Goal: Find specific page/section: Find specific page/section

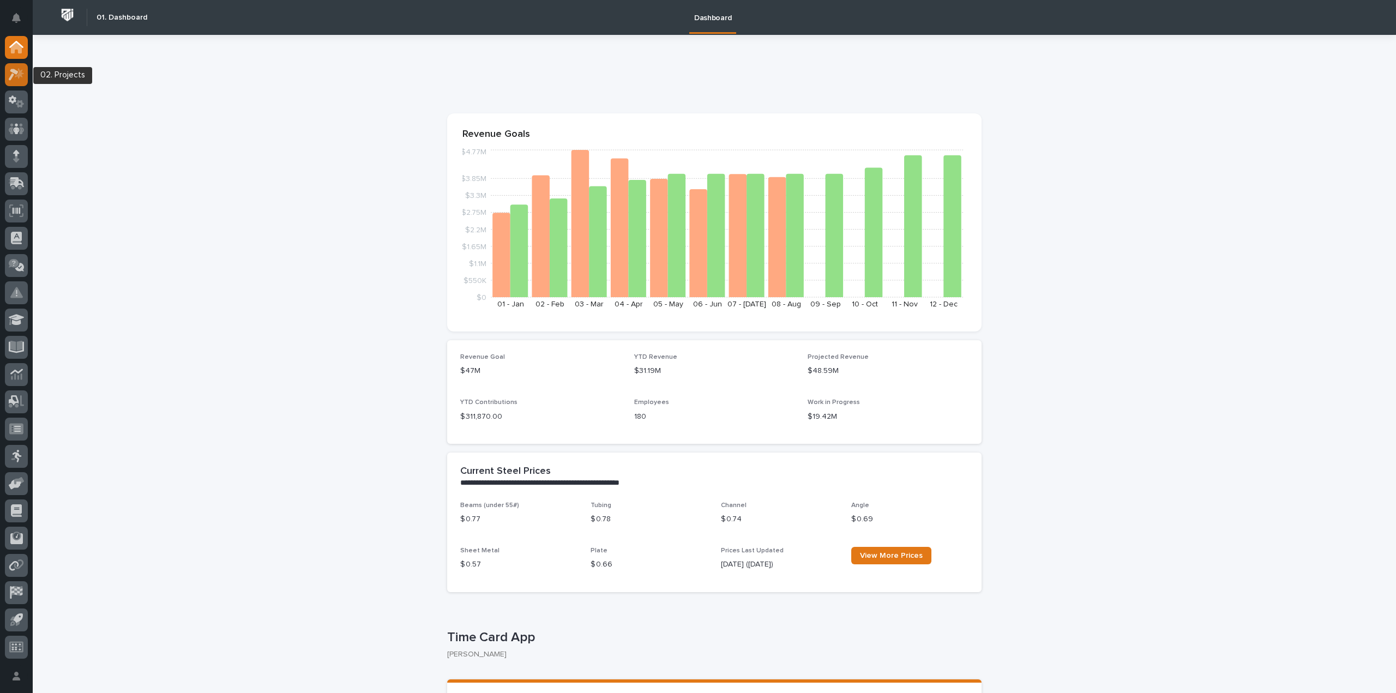
click at [14, 73] on icon at bounding box center [14, 75] width 10 height 12
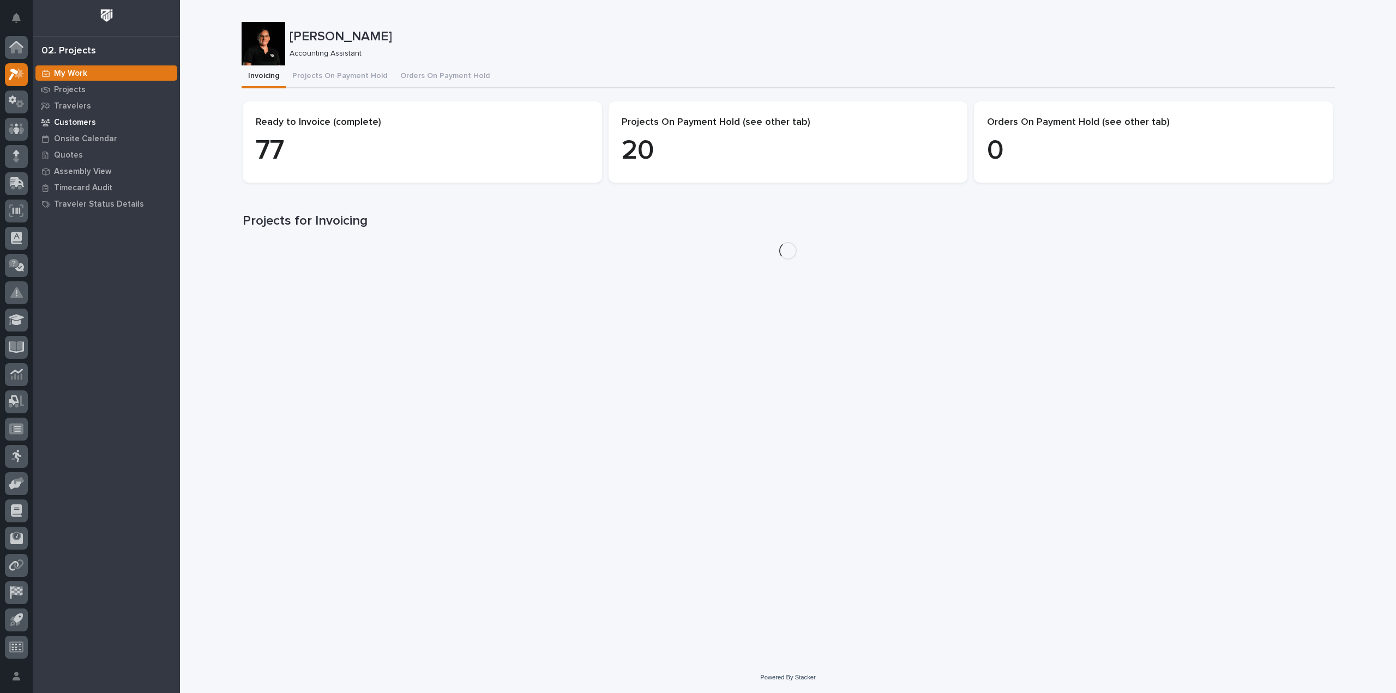
click at [88, 118] on p "Customers" at bounding box center [75, 123] width 42 height 10
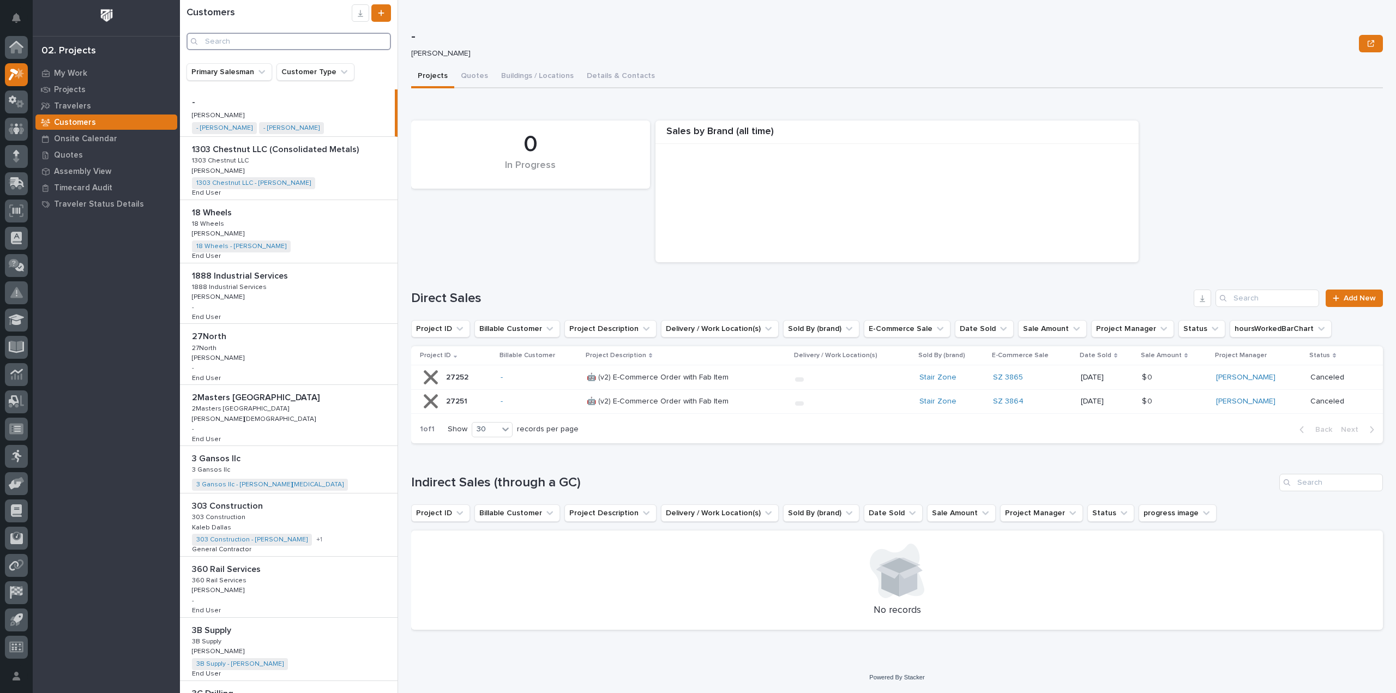
click at [259, 44] on input "Search" at bounding box center [289, 41] width 205 height 17
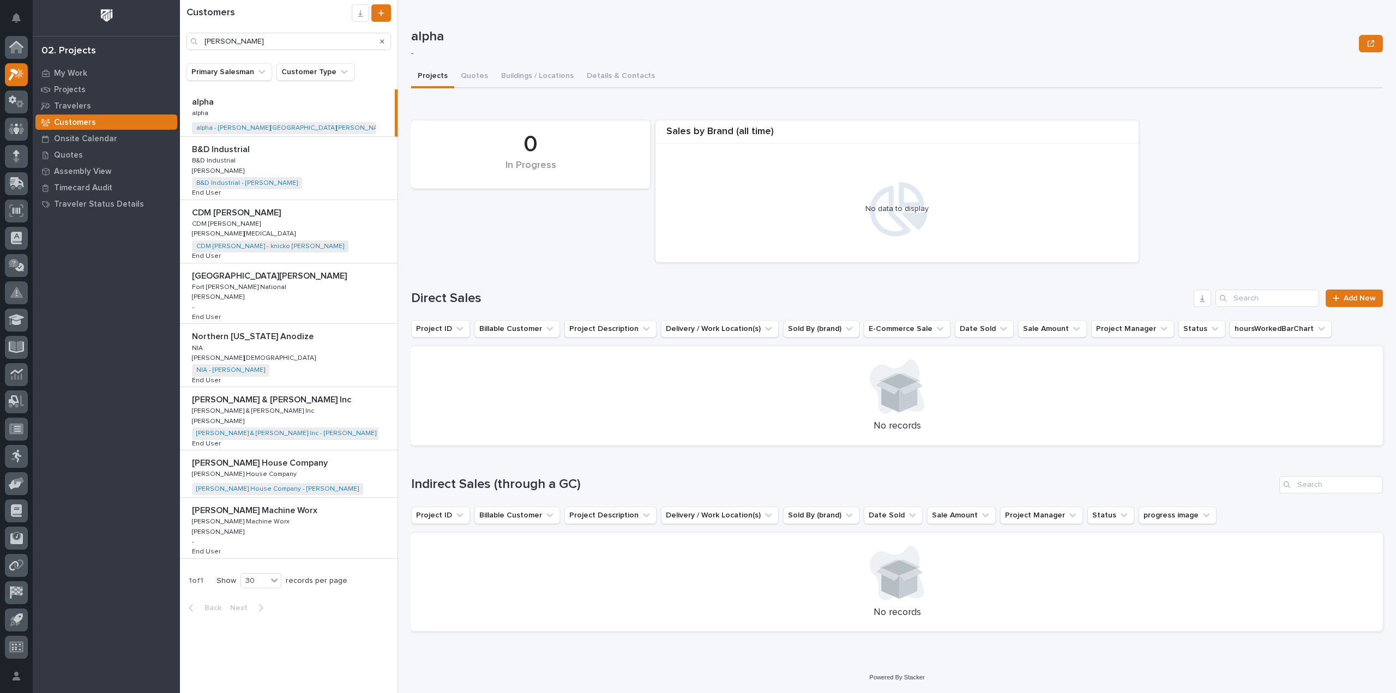
click at [249, 402] on p "[PERSON_NAME] & [PERSON_NAME] Inc" at bounding box center [272, 399] width 161 height 13
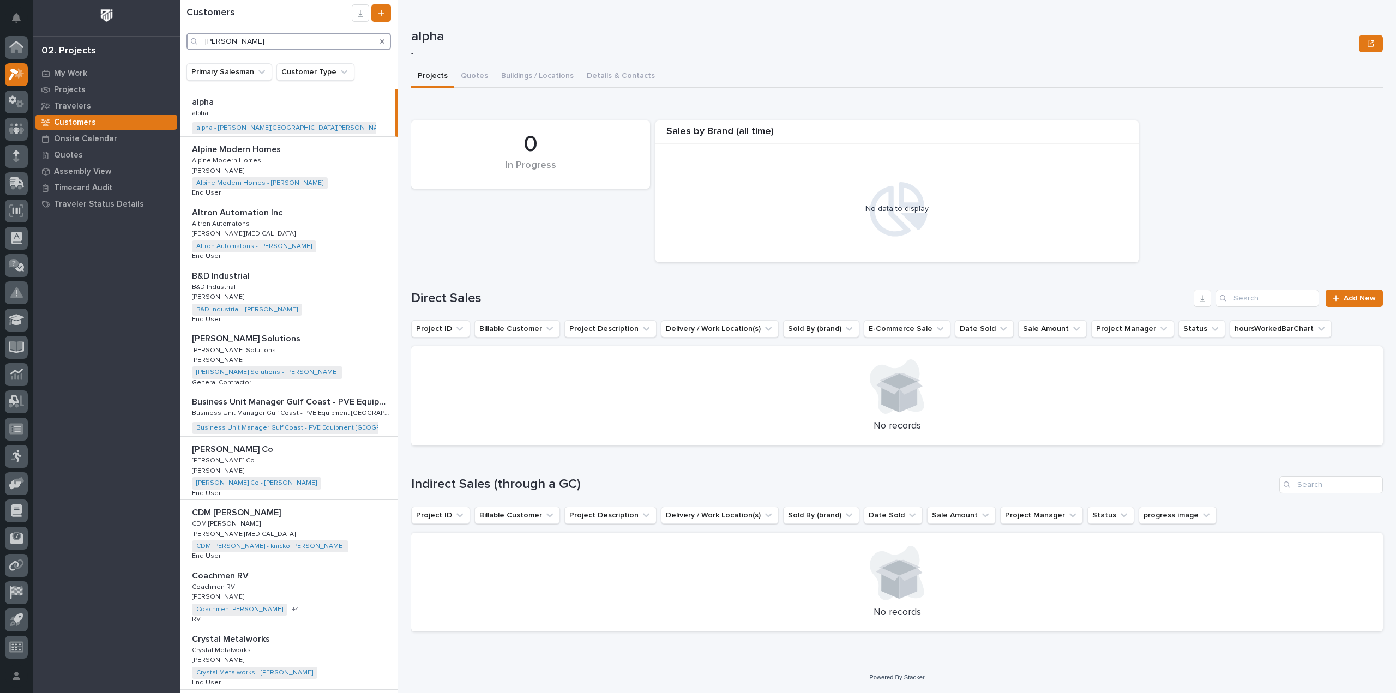
click at [238, 46] on input "[PERSON_NAME]" at bounding box center [289, 41] width 205 height 17
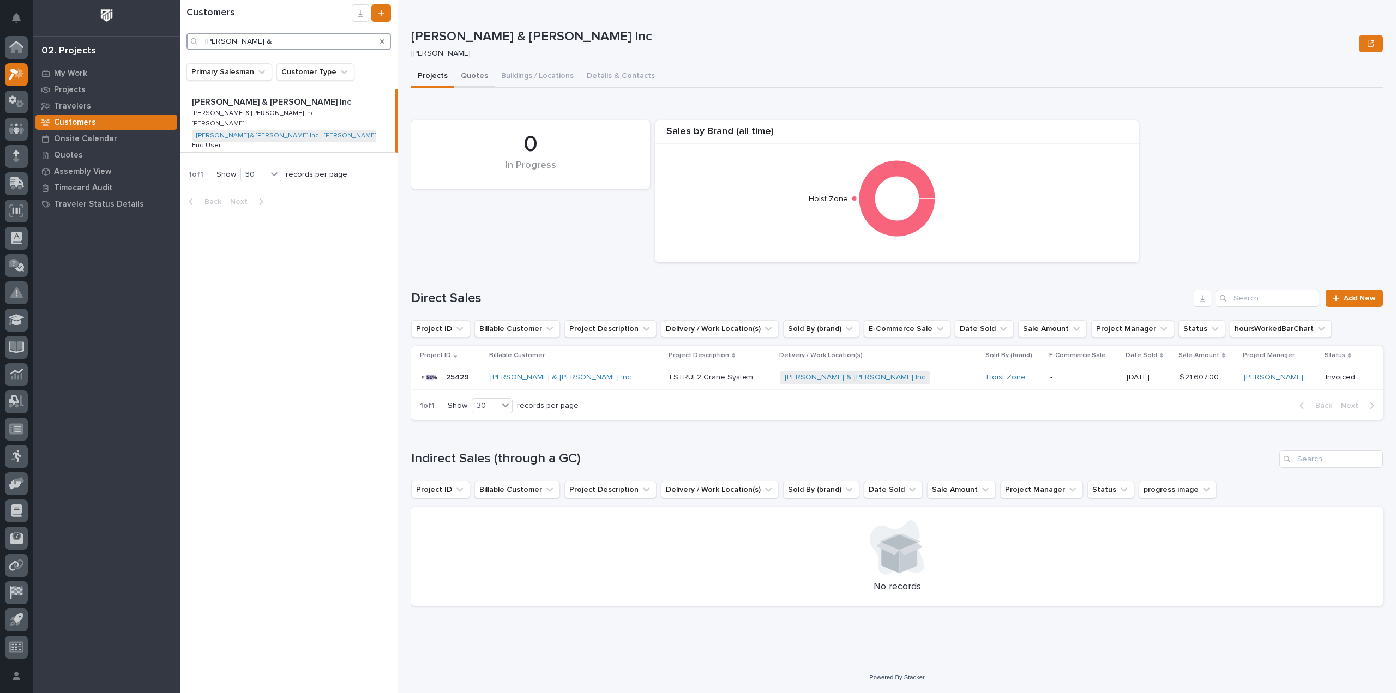
type input "[PERSON_NAME] &"
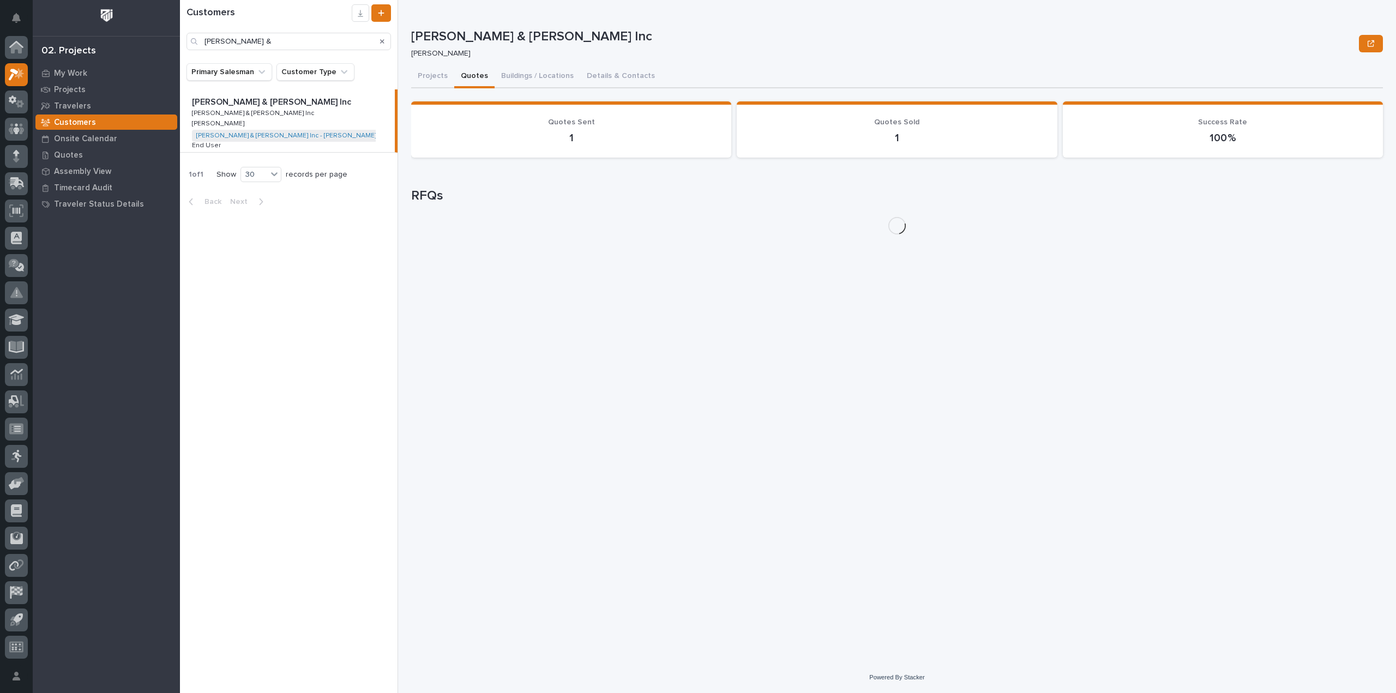
click at [479, 73] on button "Quotes" at bounding box center [474, 76] width 40 height 23
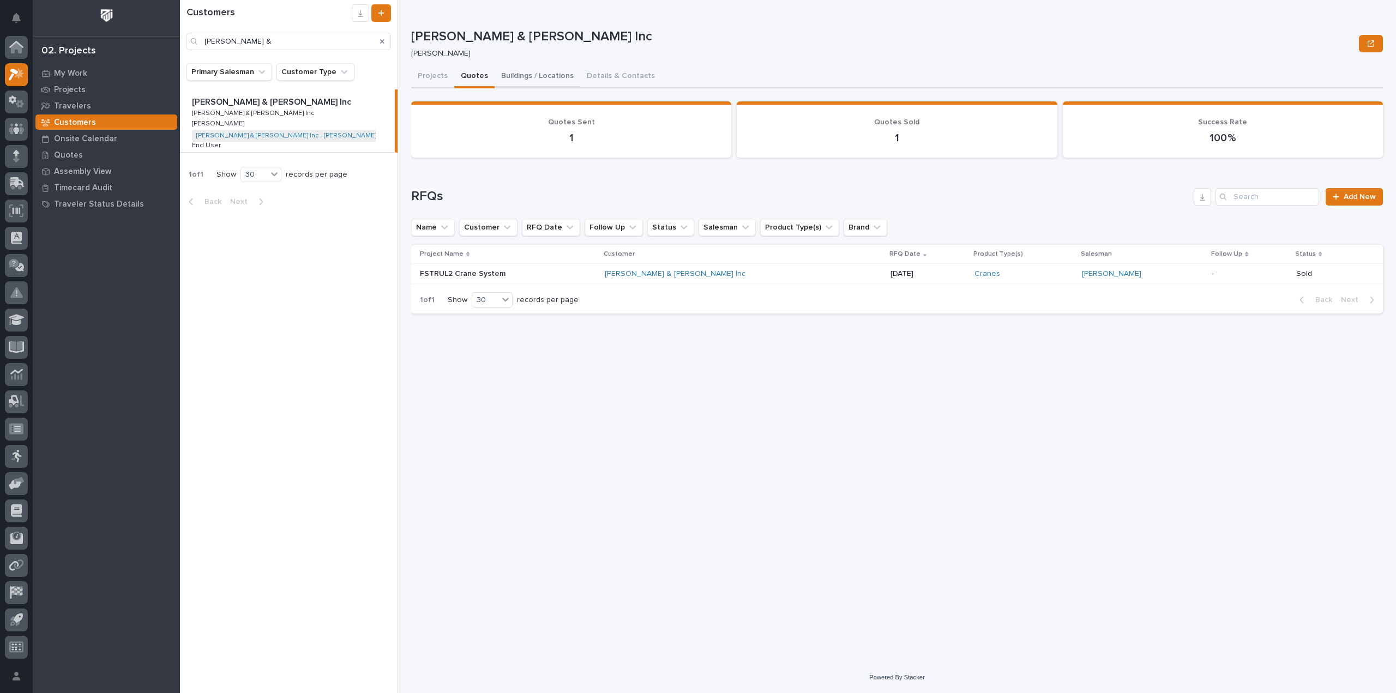
click at [529, 73] on button "Buildings / Locations" at bounding box center [538, 76] width 86 height 23
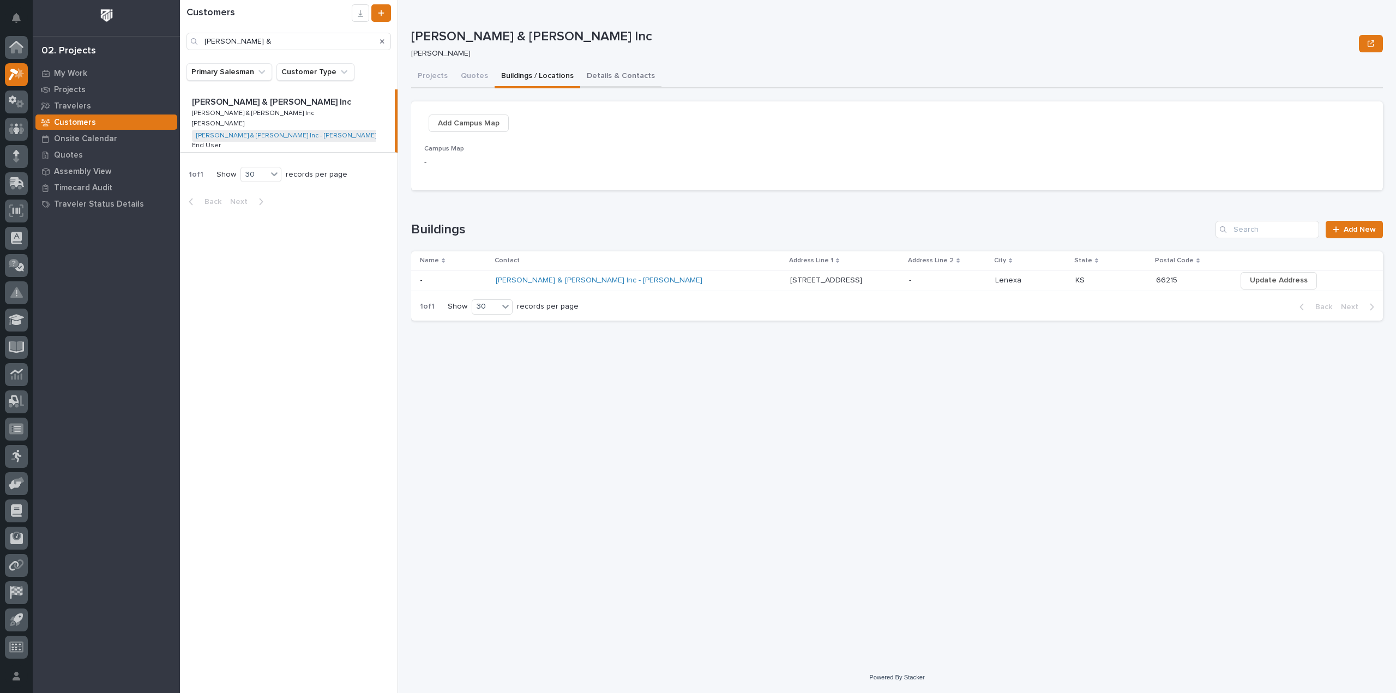
click at [616, 71] on button "Details & Contacts" at bounding box center [620, 76] width 81 height 23
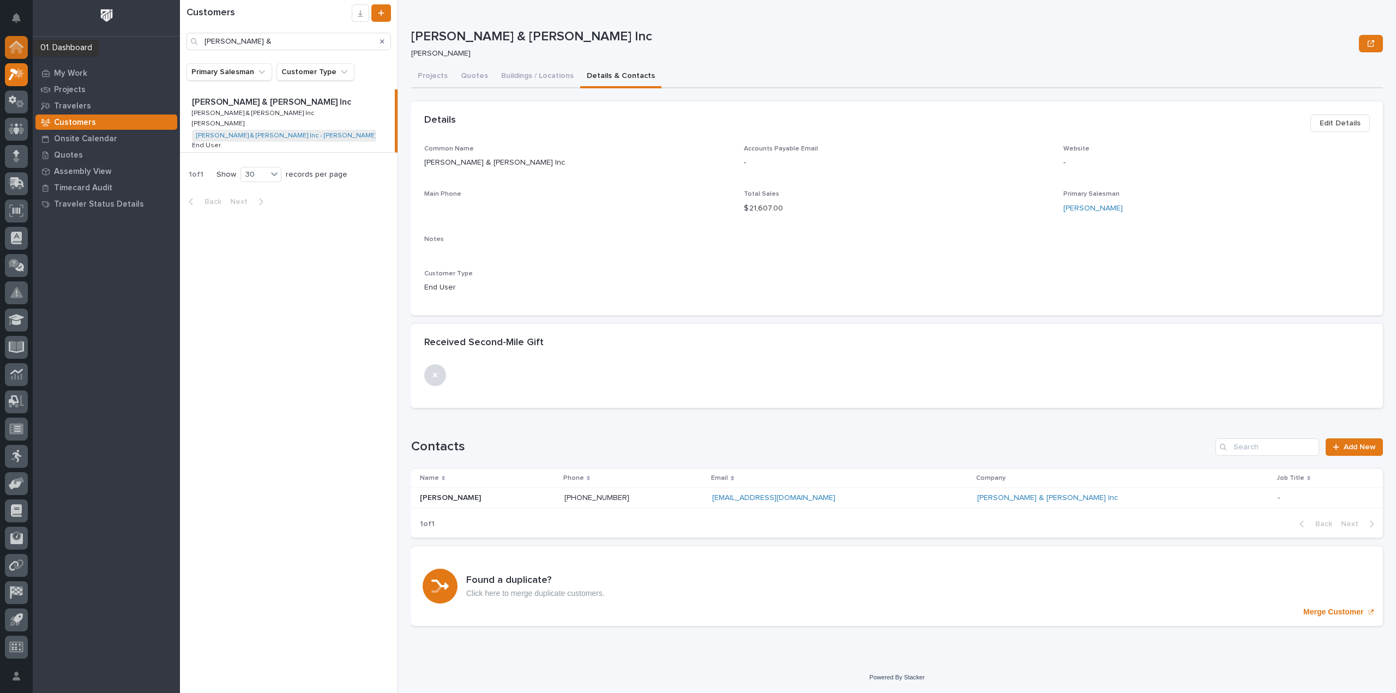
click at [12, 44] on icon at bounding box center [16, 47] width 14 height 13
